Goal: Information Seeking & Learning: Understand process/instructions

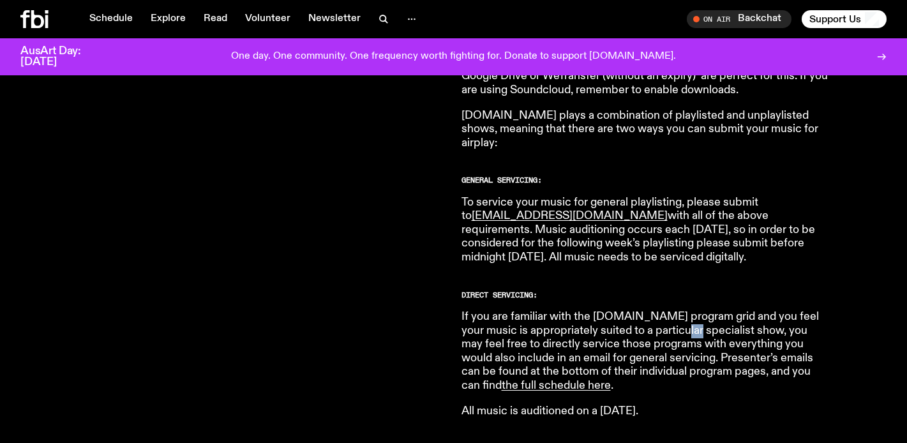
scroll to position [688, 0]
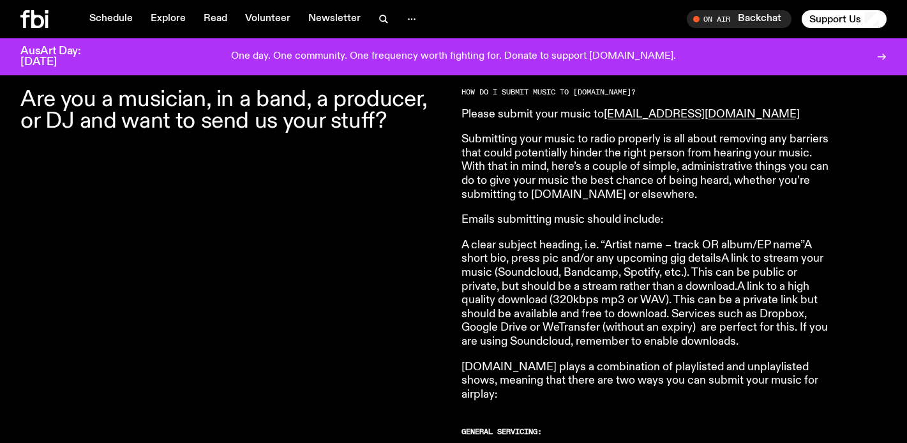
scroll to position [411, 0]
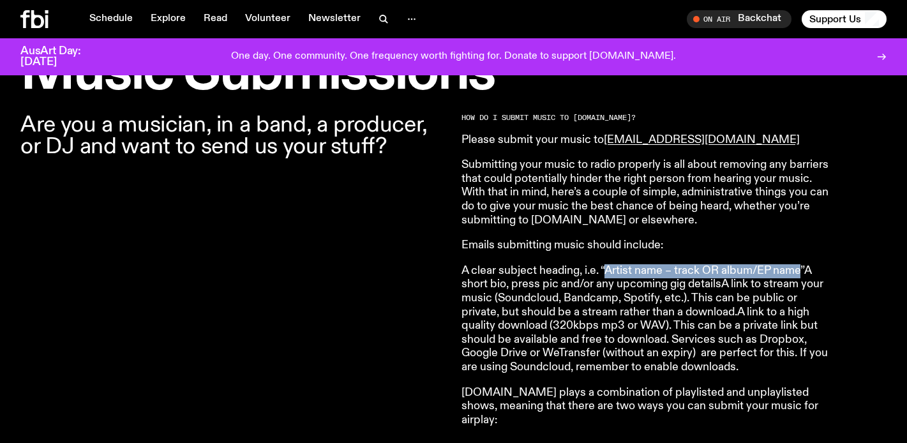
drag, startPoint x: 606, startPoint y: 272, endPoint x: 799, endPoint y: 270, distance: 193.3
click at [799, 270] on p "A clear subject heading, i.e. “Artist name – track OR album/EP name”A short bio…" at bounding box center [644, 319] width 367 height 110
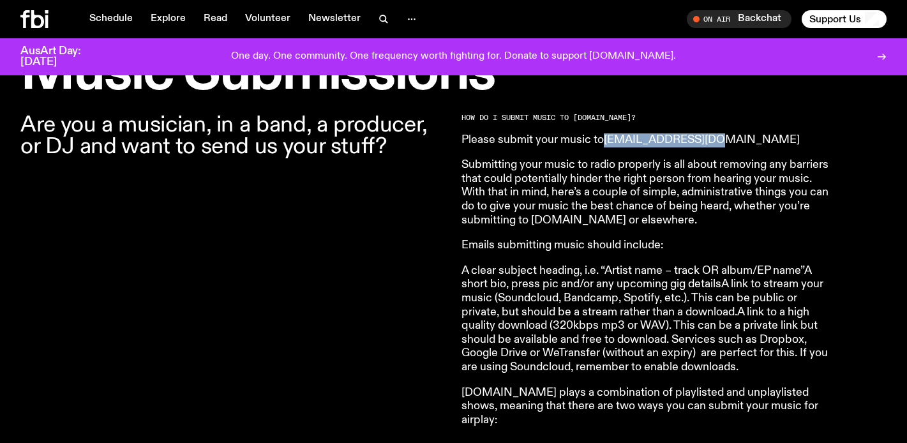
drag, startPoint x: 713, startPoint y: 143, endPoint x: 608, endPoint y: 144, distance: 104.6
click at [608, 144] on p "Please submit your music to [EMAIL_ADDRESS][DOMAIN_NAME]" at bounding box center [644, 140] width 367 height 14
copy link "[EMAIL_ADDRESS][DOMAIN_NAME]"
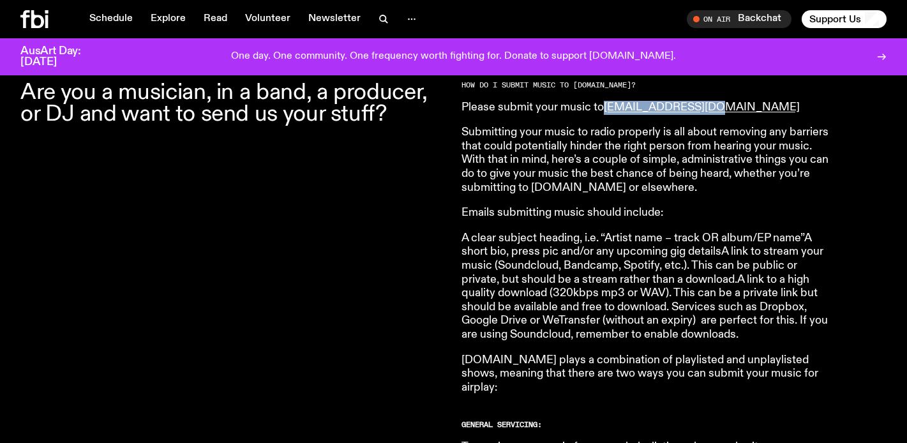
scroll to position [448, 0]
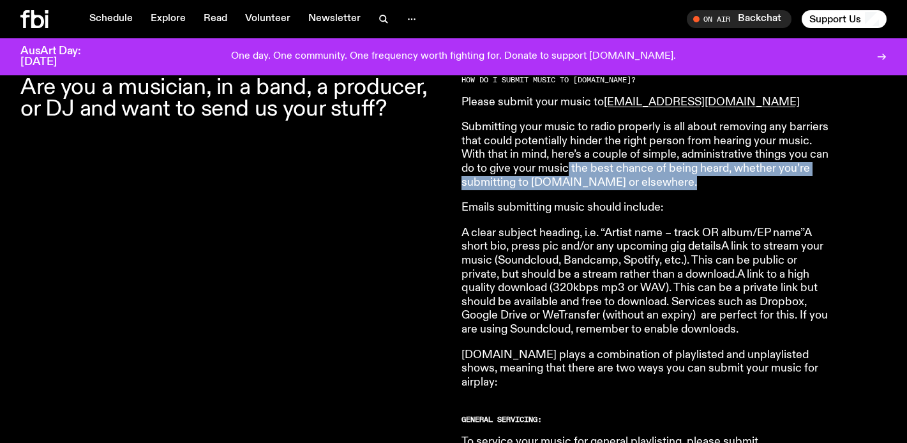
drag, startPoint x: 692, startPoint y: 193, endPoint x: 589, endPoint y: 163, distance: 107.0
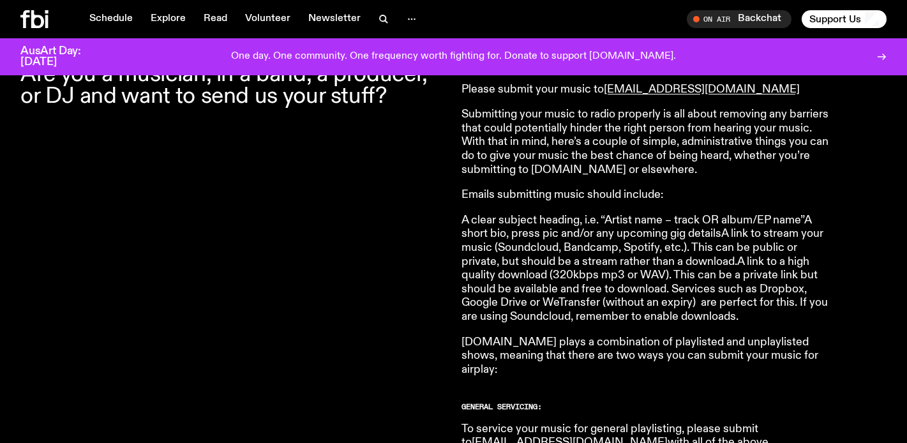
scroll to position [525, 0]
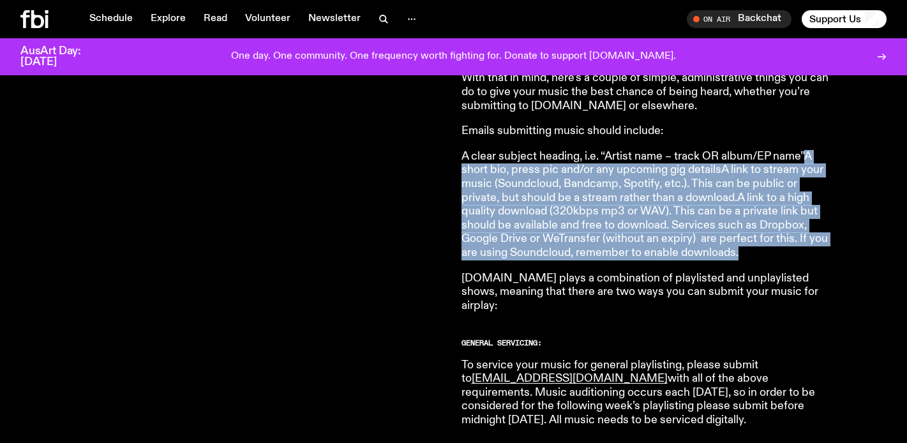
drag, startPoint x: 808, startPoint y: 157, endPoint x: 747, endPoint y: 248, distance: 109.9
click at [747, 248] on p "A clear subject heading, i.e. “Artist name – track OR album/EP name”A short bio…" at bounding box center [644, 205] width 367 height 110
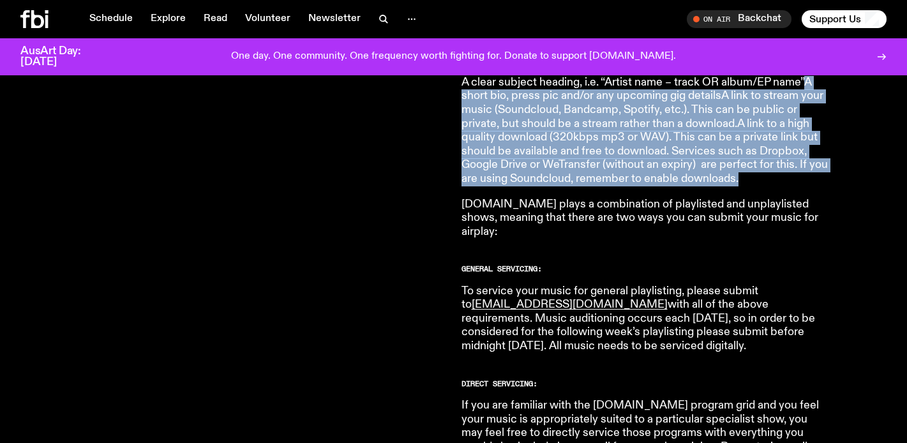
scroll to position [602, 0]
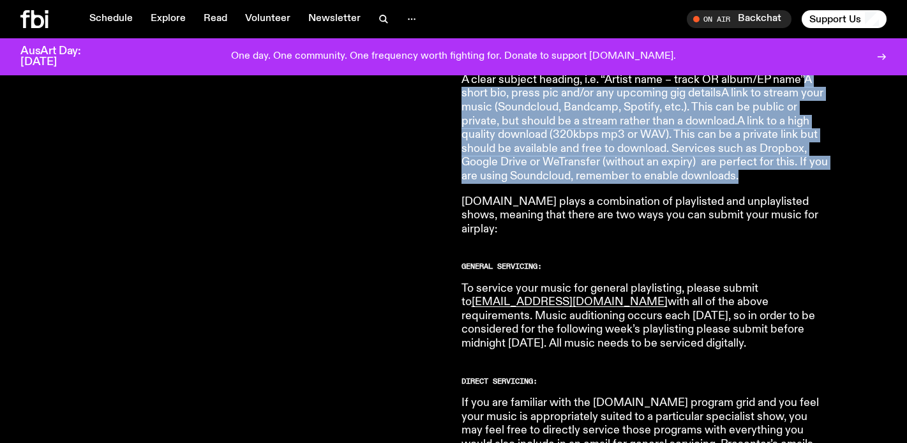
drag, startPoint x: 686, startPoint y: 336, endPoint x: 459, endPoint y: 276, distance: 234.4
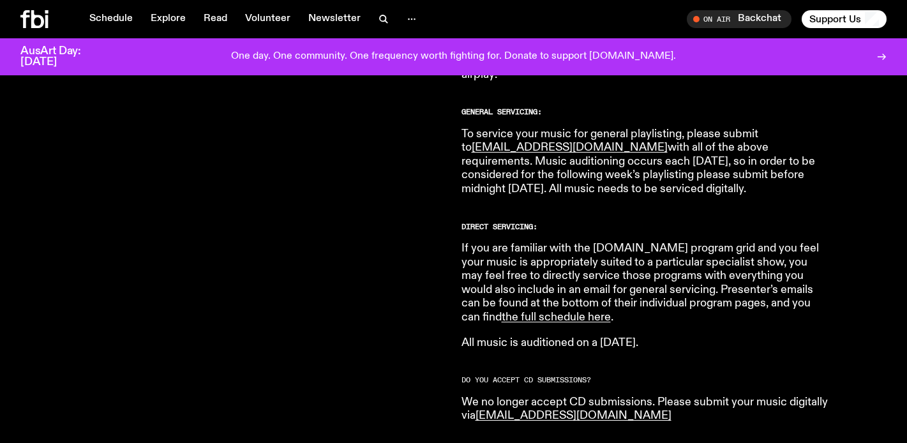
scroll to position [853, 0]
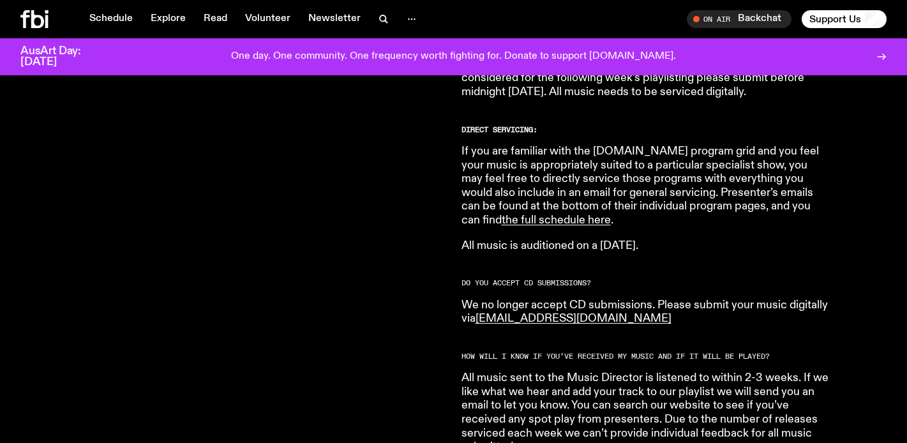
drag, startPoint x: 707, startPoint y: 230, endPoint x: 470, endPoint y: 139, distance: 254.8
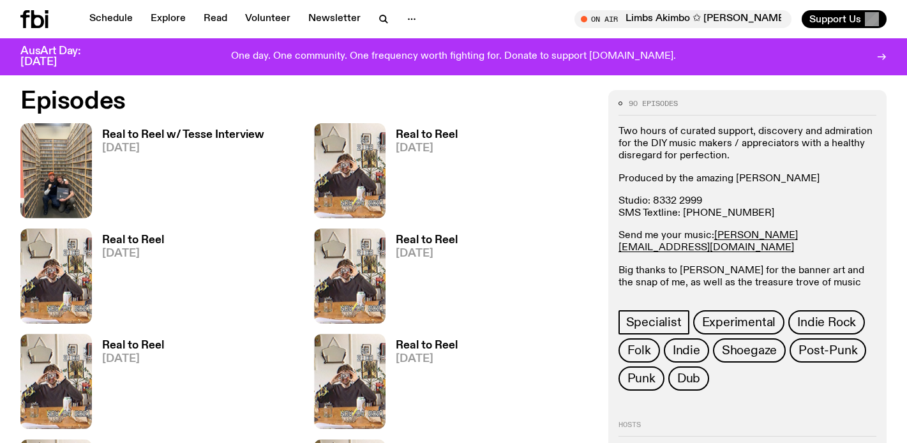
scroll to position [596, 0]
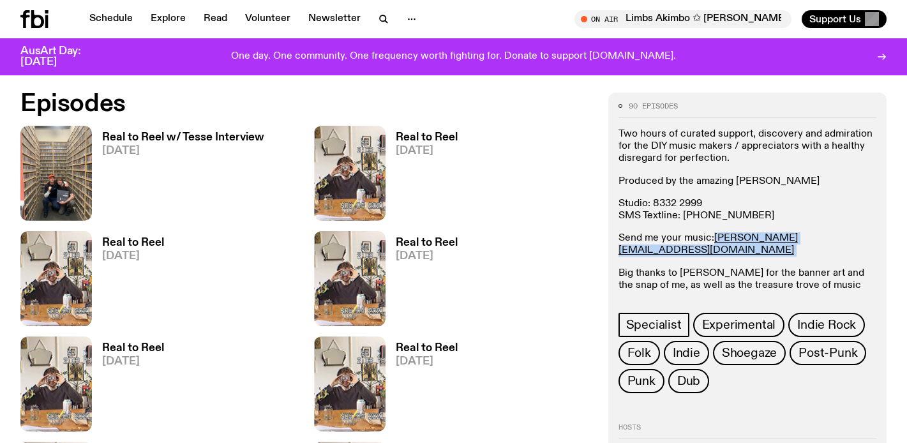
drag, startPoint x: 820, startPoint y: 241, endPoint x: 713, endPoint y: 238, distance: 107.2
click at [713, 238] on p "Send me your music: [PERSON_NAME][EMAIL_ADDRESS][DOMAIN_NAME]" at bounding box center [747, 244] width 258 height 24
copy p "[PERSON_NAME][EMAIL_ADDRESS][DOMAIN_NAME]"
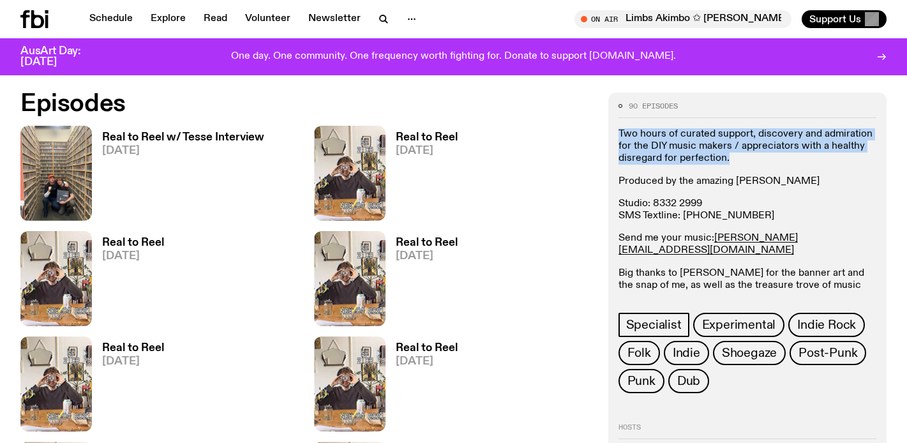
drag, startPoint x: 758, startPoint y: 157, endPoint x: 623, endPoint y: 126, distance: 138.2
click at [623, 126] on div "90 episodes Two hours of curated support, discovery and admiration for the DIY …" at bounding box center [747, 248] width 258 height 290
click at [734, 164] on p "Two hours of curated support, discovery and admiration for the DIY music makers…" at bounding box center [747, 146] width 258 height 37
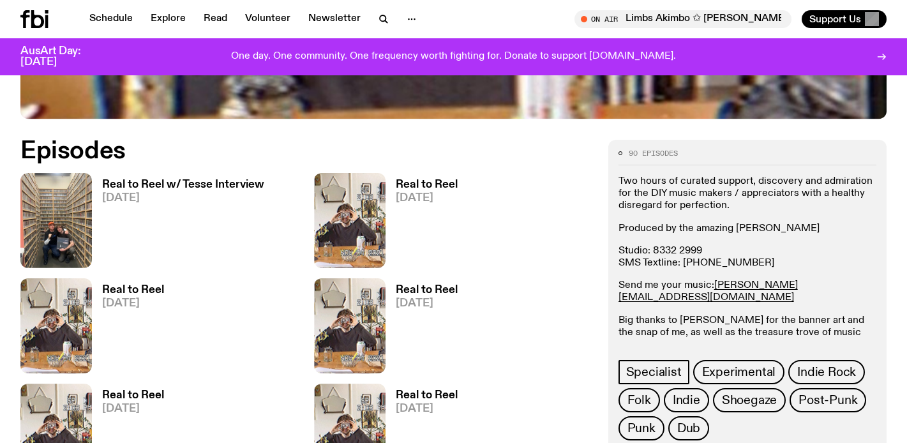
scroll to position [702, 0]
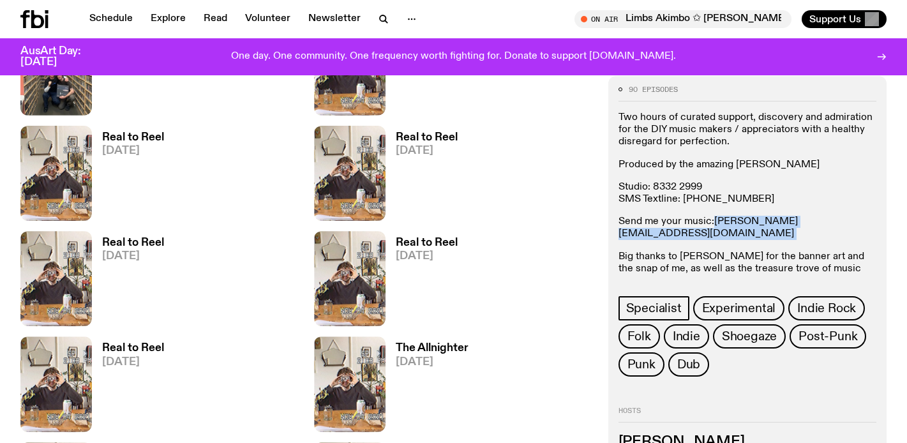
drag, startPoint x: 828, startPoint y: 221, endPoint x: 715, endPoint y: 227, distance: 113.7
click at [715, 227] on p "Send me your music: [PERSON_NAME][EMAIL_ADDRESS][DOMAIN_NAME]" at bounding box center [747, 228] width 258 height 24
click at [838, 180] on div "Two hours of curated support, discovery and admiration for the DIY music makers…" at bounding box center [747, 199] width 258 height 175
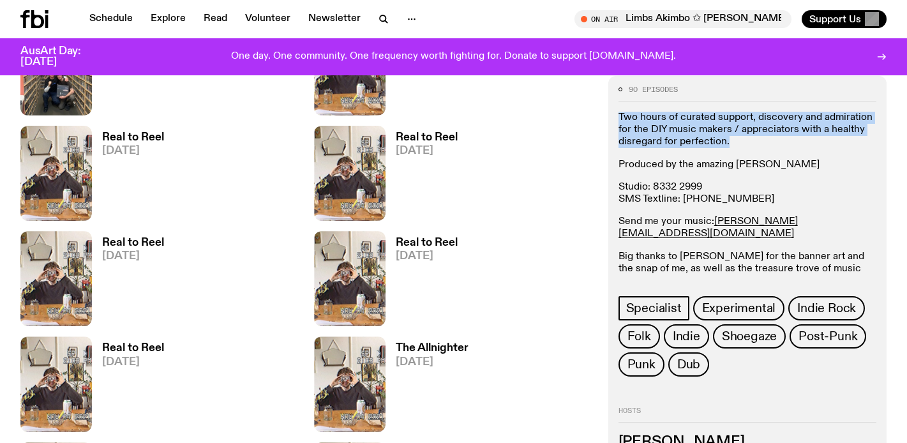
drag, startPoint x: 789, startPoint y: 152, endPoint x: 613, endPoint y: 118, distance: 179.3
click at [613, 118] on div "90 episodes Two hours of curated support, discovery and admiration for the DIY …" at bounding box center [747, 270] width 278 height 391
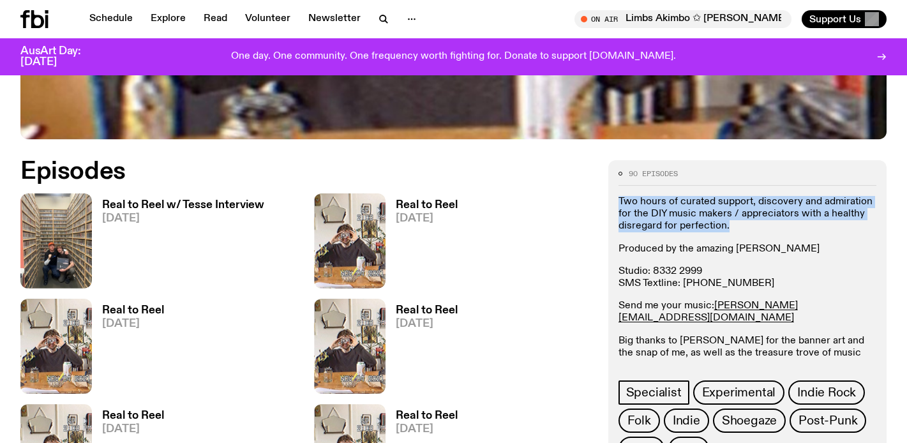
scroll to position [530, 0]
click at [816, 230] on p "Two hours of curated support, discovery and admiration for the DIY music makers…" at bounding box center [747, 213] width 258 height 37
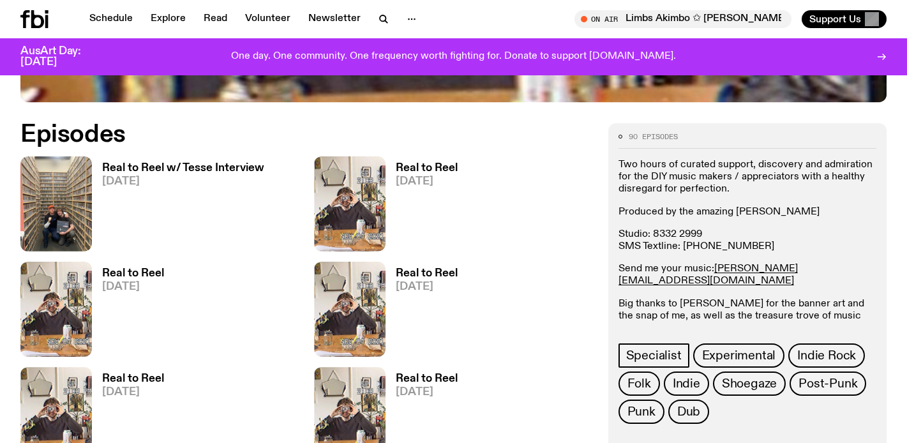
scroll to position [567, 0]
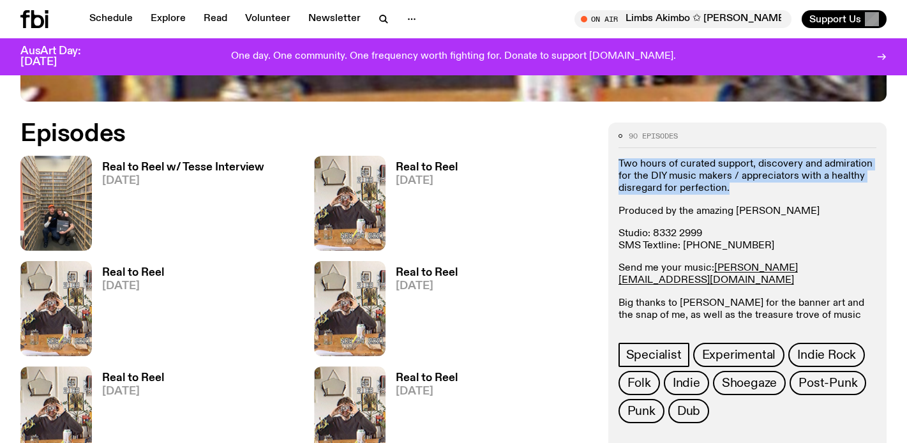
drag, startPoint x: 764, startPoint y: 193, endPoint x: 618, endPoint y: 159, distance: 150.0
click at [618, 159] on p "Two hours of curated support, discovery and admiration for the DIY music makers…" at bounding box center [747, 176] width 258 height 37
copy p "Two hours of curated support, discovery and admiration for the DIY music makers…"
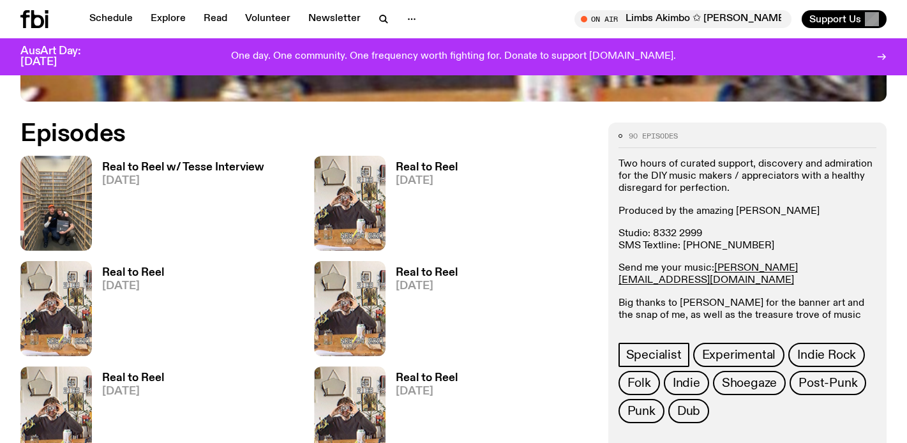
click at [807, 206] on p "Produced by the amazing [PERSON_NAME]" at bounding box center [747, 211] width 258 height 12
